Goal: Navigation & Orientation: Find specific page/section

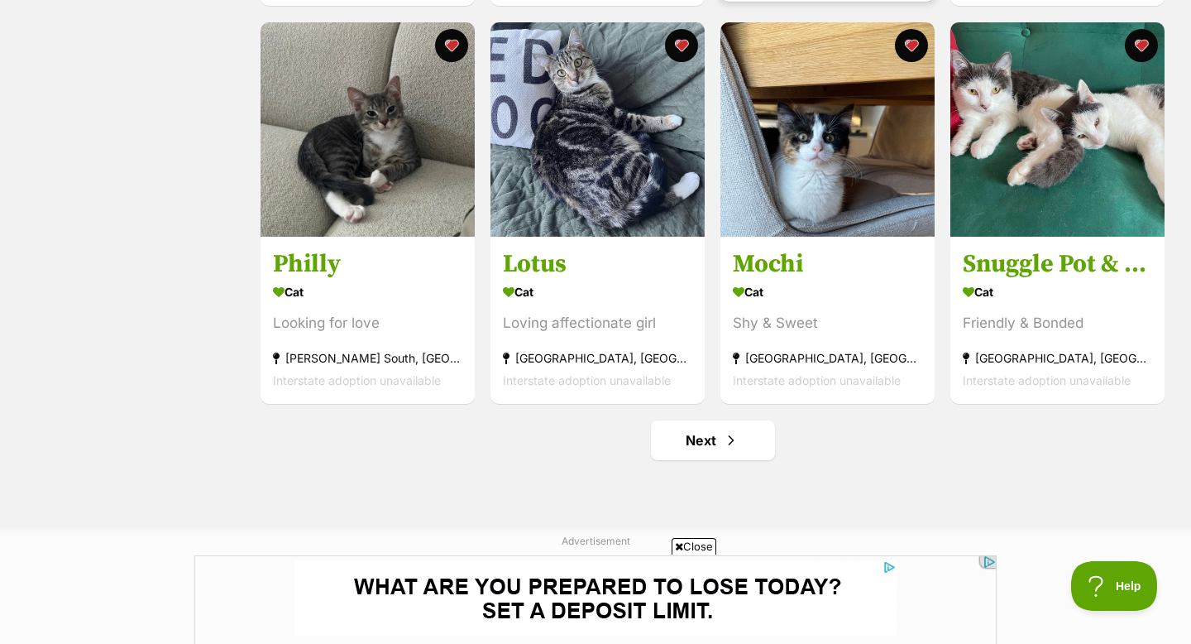
scroll to position [1909, 0]
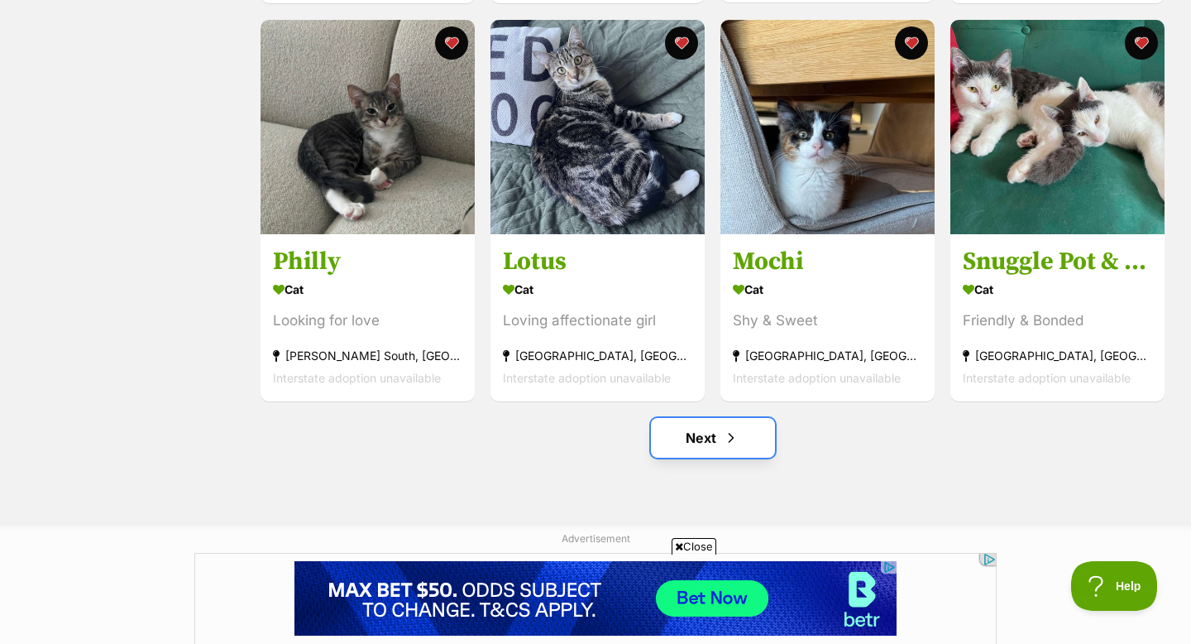
click at [740, 448] on link "Next" at bounding box center [713, 438] width 124 height 40
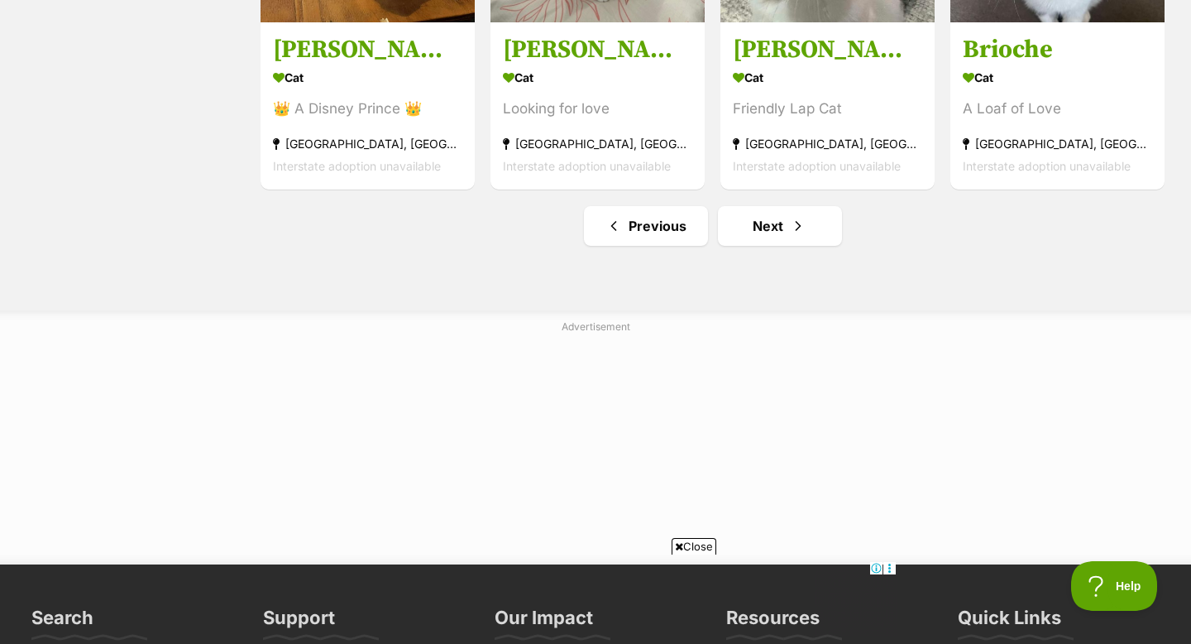
scroll to position [2137, 0]
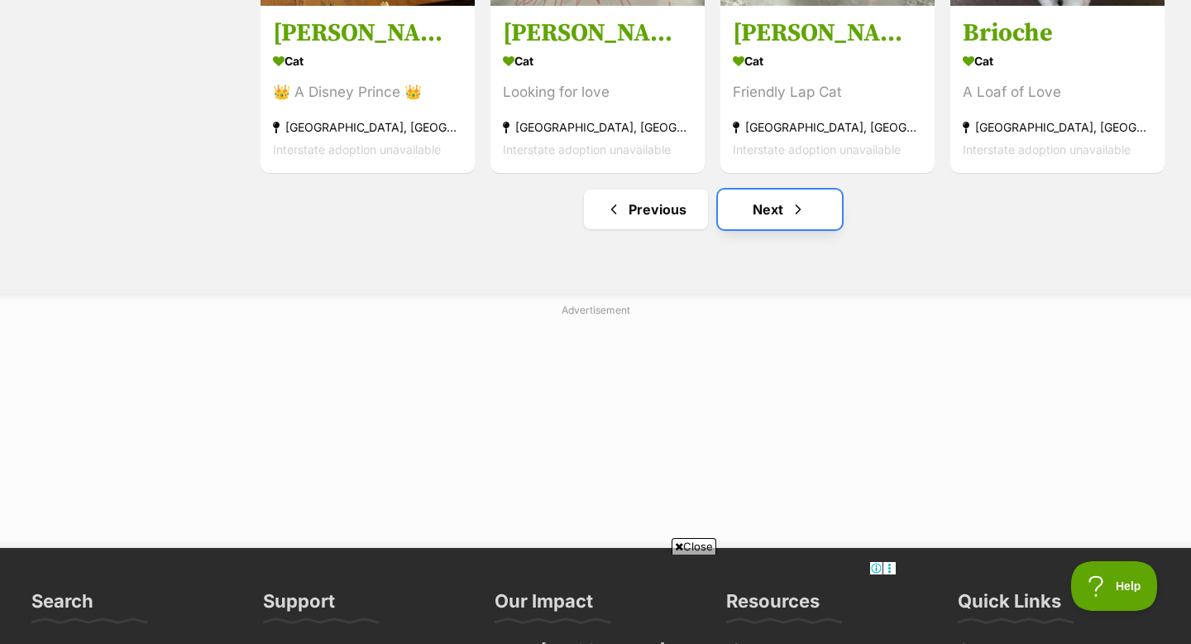
click at [775, 218] on link "Next" at bounding box center [780, 209] width 124 height 40
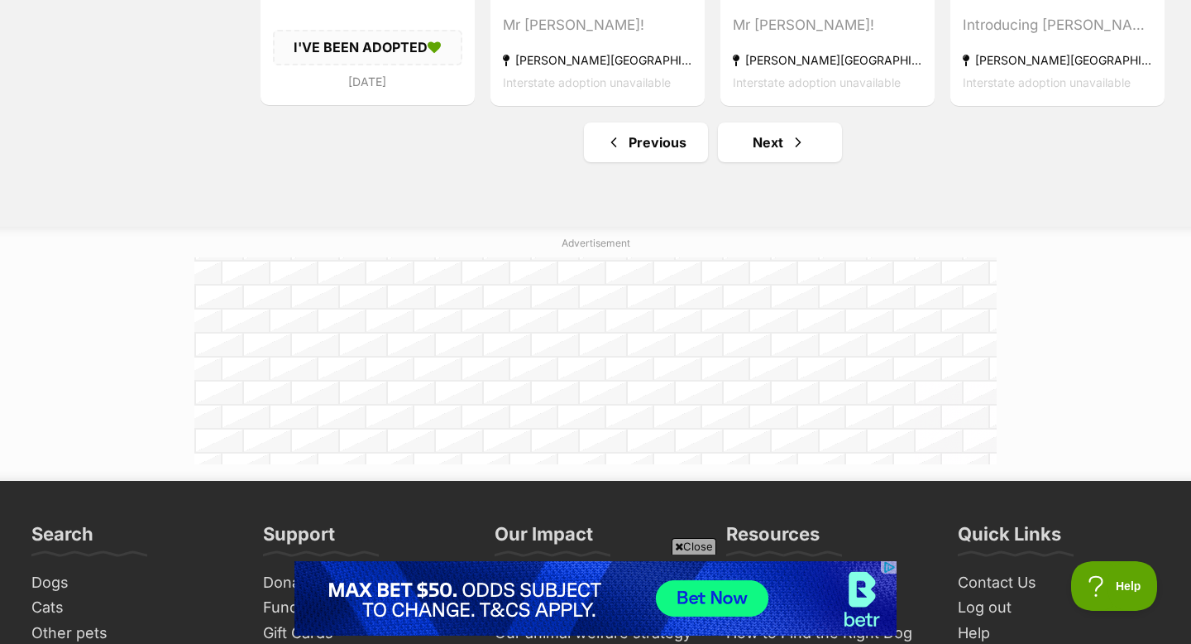
scroll to position [2241, 0]
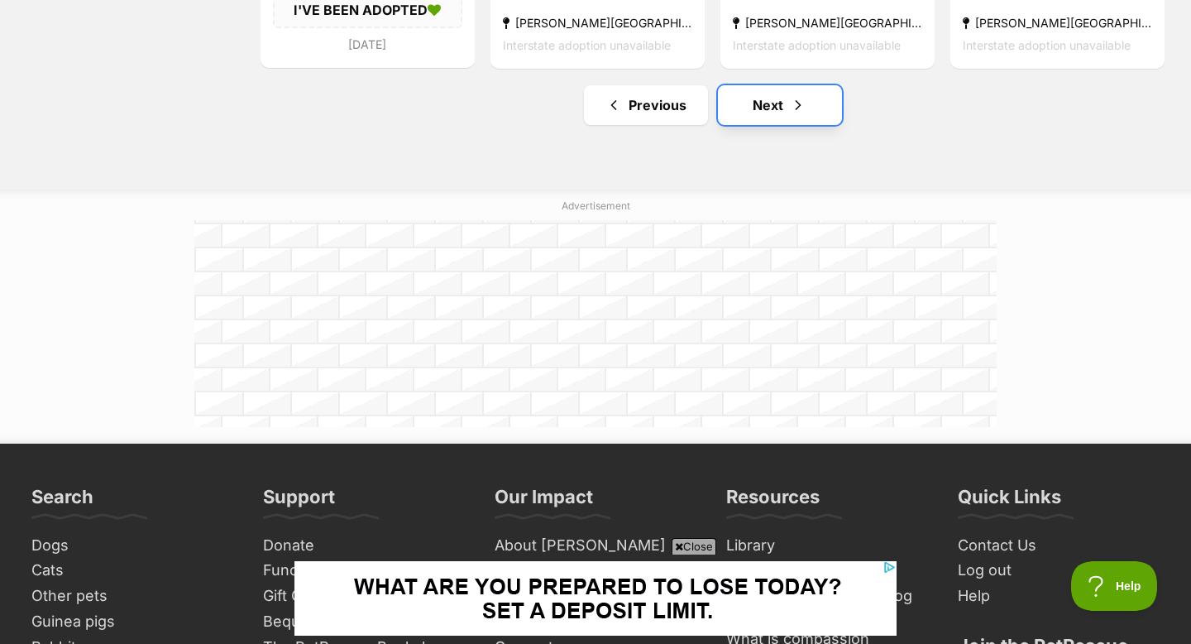
click at [786, 124] on link "Next" at bounding box center [780, 105] width 124 height 40
